Goal: Navigation & Orientation: Find specific page/section

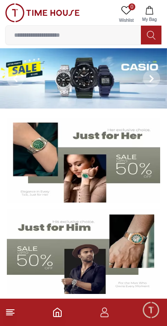
click at [131, 166] on img at bounding box center [83, 159] width 153 height 85
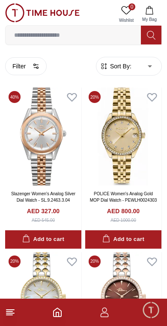
click at [14, 312] on icon at bounding box center [10, 312] width 10 height 10
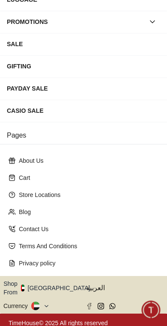
scroll to position [155, 0]
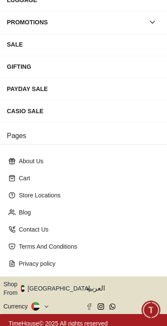
click at [93, 285] on icon "button" at bounding box center [94, 288] width 3 height 6
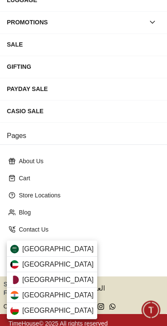
click at [71, 267] on div "[GEOGRAPHIC_DATA]" at bounding box center [52, 264] width 90 height 15
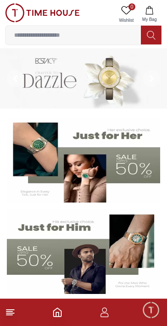
click at [106, 73] on img at bounding box center [83, 78] width 167 height 60
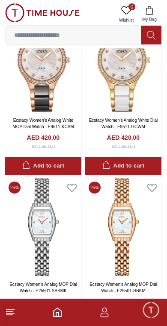
scroll to position [286, 0]
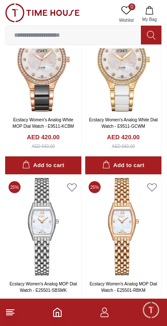
click at [14, 311] on icon at bounding box center [10, 312] width 10 height 10
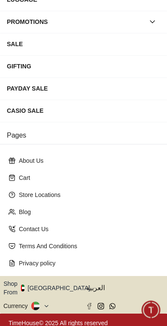
click at [93, 288] on icon "button" at bounding box center [94, 288] width 3 height 6
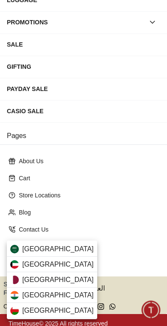
click at [70, 264] on div "[GEOGRAPHIC_DATA]" at bounding box center [52, 264] width 90 height 15
